Goal: Task Accomplishment & Management: Complete application form

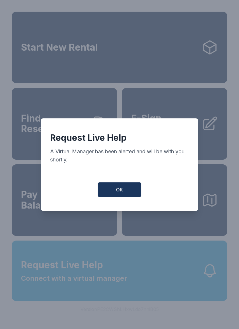
click at [131, 195] on button "OK" at bounding box center [120, 190] width 44 height 15
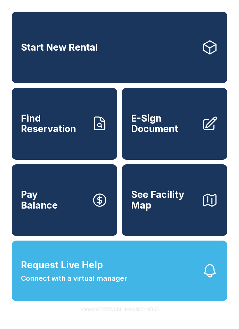
click at [174, 135] on span "E-Sign Document" at bounding box center [164, 123] width 66 height 21
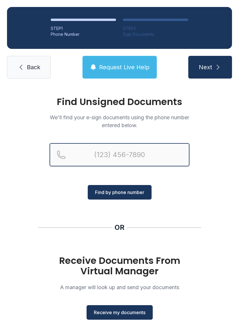
click at [96, 157] on input "Reservation phone number" at bounding box center [120, 154] width 140 height 23
type input "[PHONE_NUMBER]"
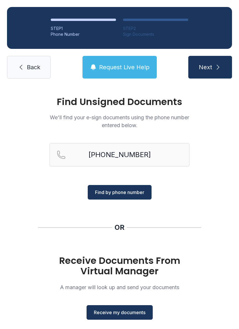
click at [126, 186] on button "Find by phone number" at bounding box center [120, 192] width 64 height 15
click at [132, 313] on span "Receive my documents" at bounding box center [120, 312] width 52 height 7
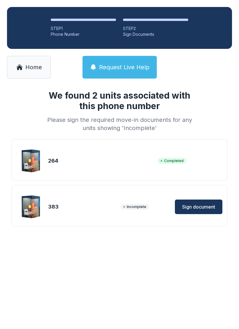
click at [203, 208] on span "Sign document" at bounding box center [198, 207] width 33 height 7
click at [210, 212] on button "Sign document" at bounding box center [198, 207] width 47 height 15
click at [204, 206] on span "Sign document" at bounding box center [198, 207] width 33 height 7
click at [27, 67] on span "Home" at bounding box center [33, 67] width 17 height 8
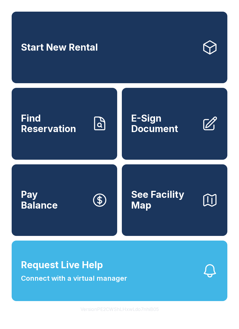
click at [206, 129] on icon at bounding box center [210, 124] width 16 height 16
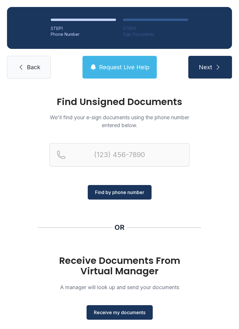
click at [130, 311] on span "Receive my documents" at bounding box center [120, 312] width 52 height 7
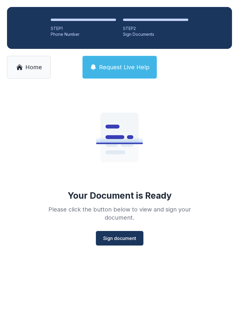
click at [126, 233] on button "Sign document" at bounding box center [119, 238] width 47 height 15
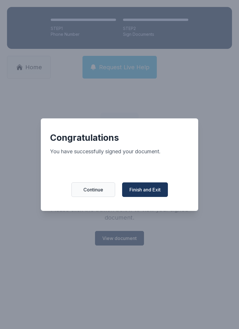
click at [158, 193] on span "Finish and Exit" at bounding box center [144, 189] width 31 height 7
